Goal: Navigation & Orientation: Find specific page/section

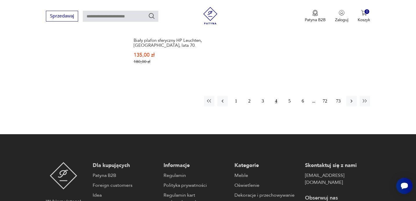
scroll to position [929, 0]
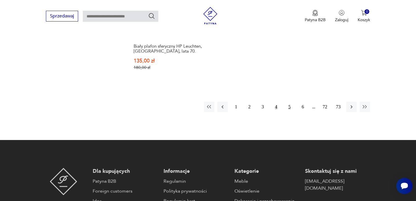
click at [290, 102] on button "5" at bounding box center [289, 107] width 10 height 10
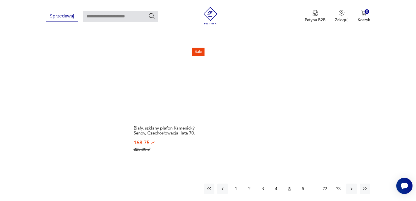
scroll to position [836, 0]
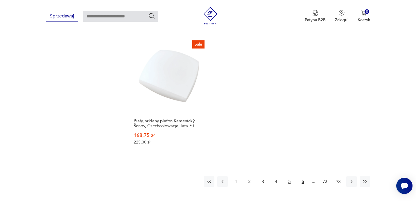
click at [303, 176] on button "6" at bounding box center [303, 181] width 10 height 10
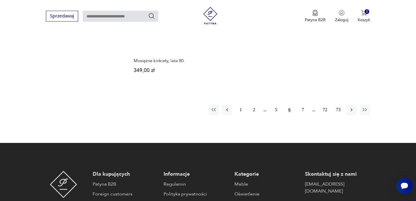
scroll to position [940, 0]
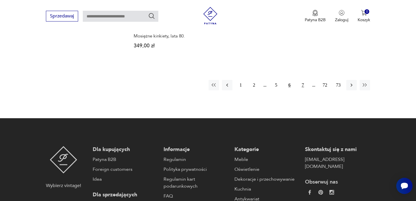
click at [302, 80] on button "7" at bounding box center [303, 85] width 10 height 10
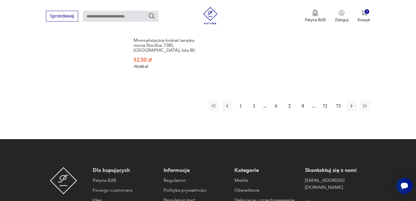
scroll to position [923, 0]
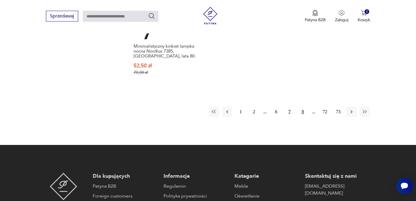
click at [302, 107] on button "8" at bounding box center [303, 112] width 10 height 10
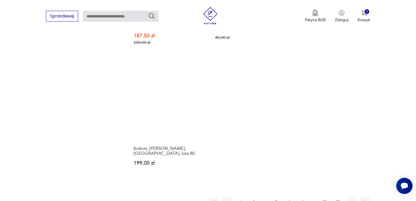
scroll to position [824, 0]
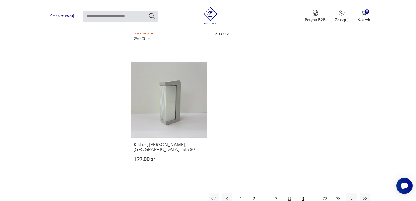
click at [301, 194] on button "9" at bounding box center [303, 199] width 10 height 10
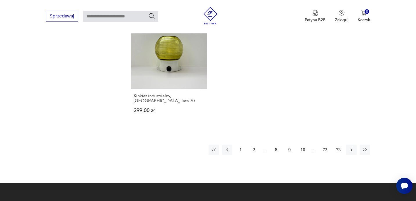
scroll to position [876, 0]
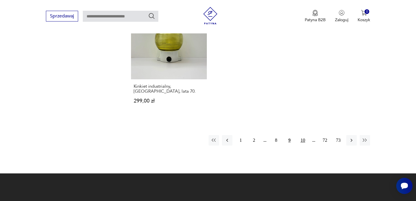
click at [302, 135] on button "10" at bounding box center [303, 140] width 10 height 10
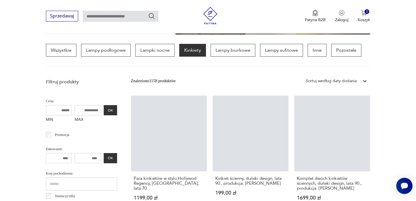
scroll to position [137, 0]
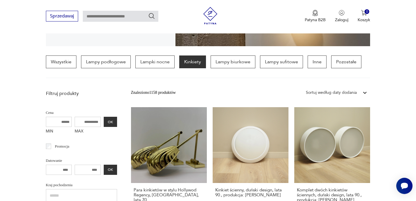
click at [277, 91] on div "Znaleziono 1158 produktów Filtruj Sortuj według daty dodania Sortuj według daty…" at bounding box center [251, 92] width 240 height 10
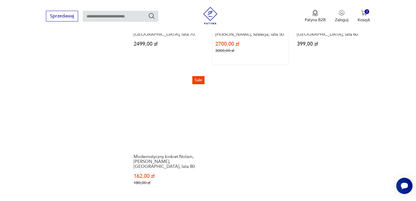
scroll to position [845, 0]
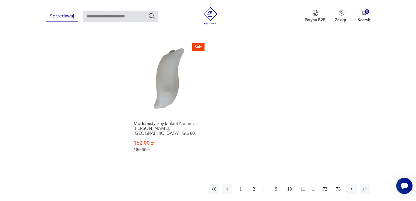
click at [305, 184] on button "11" at bounding box center [303, 189] width 10 height 10
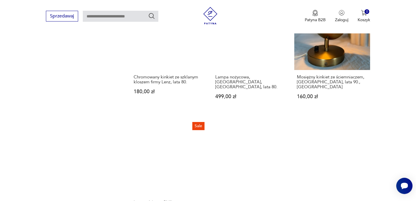
scroll to position [872, 0]
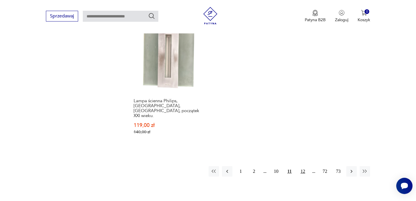
click at [301, 166] on button "12" at bounding box center [303, 171] width 10 height 10
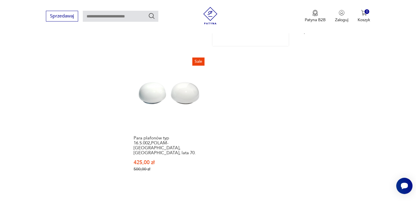
scroll to position [861, 0]
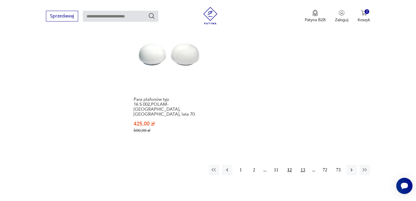
click at [302, 165] on button "13" at bounding box center [303, 170] width 10 height 10
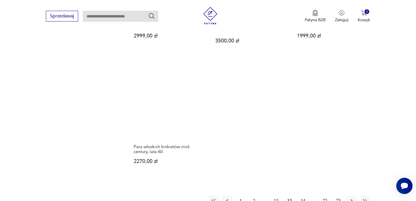
scroll to position [904, 0]
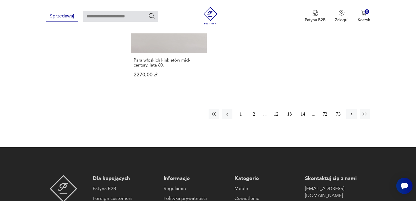
click at [301, 109] on button "14" at bounding box center [303, 114] width 10 height 10
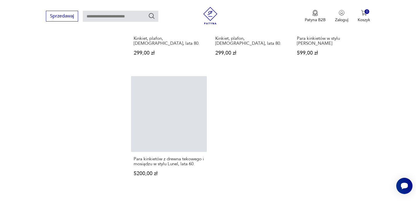
scroll to position [821, 0]
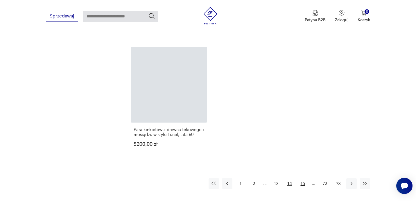
click at [304, 178] on button "15" at bounding box center [303, 183] width 10 height 10
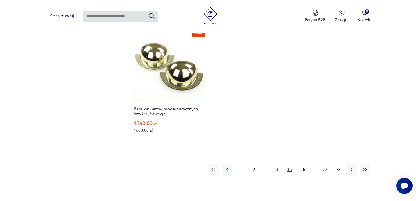
scroll to position [886, 0]
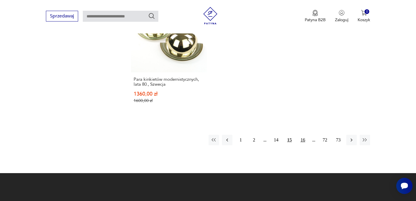
click at [303, 135] on button "16" at bounding box center [303, 140] width 10 height 10
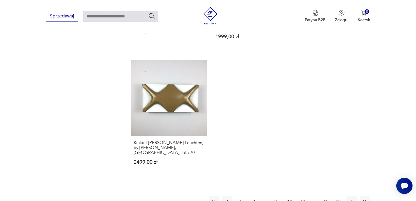
scroll to position [851, 0]
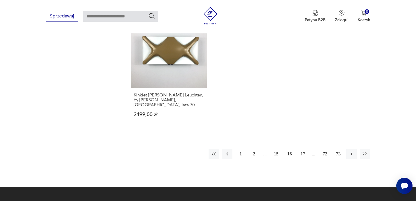
click at [302, 149] on button "17" at bounding box center [303, 154] width 10 height 10
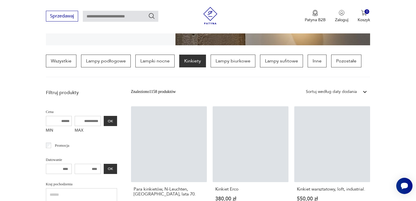
scroll to position [137, 0]
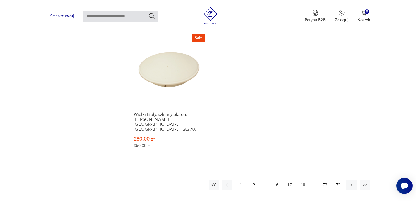
click at [304, 180] on button "18" at bounding box center [303, 185] width 10 height 10
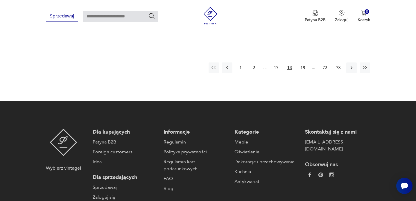
scroll to position [939, 0]
